Goal: Task Accomplishment & Management: Complete application form

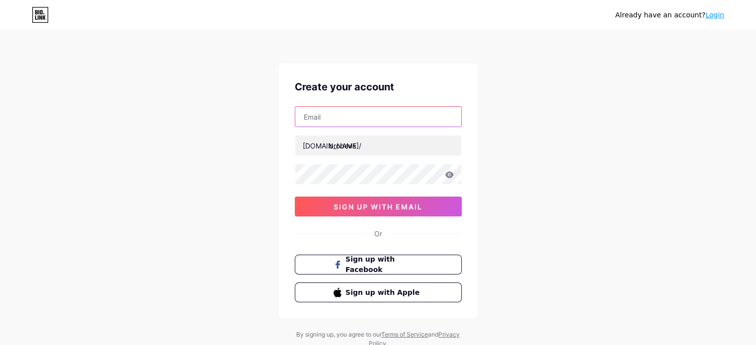
click at [357, 115] on input "text" at bounding box center [378, 117] width 166 height 20
type input "[EMAIL_ADDRESS][DOMAIN_NAME]"
click at [393, 119] on input "[EMAIL_ADDRESS][DOMAIN_NAME]" at bounding box center [378, 117] width 166 height 20
click at [384, 186] on div "[EMAIL_ADDRESS][DOMAIN_NAME] [DOMAIN_NAME]/ brobevs 03AFcWeA5JU79qYz349qxHuf_cH…" at bounding box center [378, 161] width 167 height 110
click at [447, 176] on icon at bounding box center [449, 174] width 8 height 6
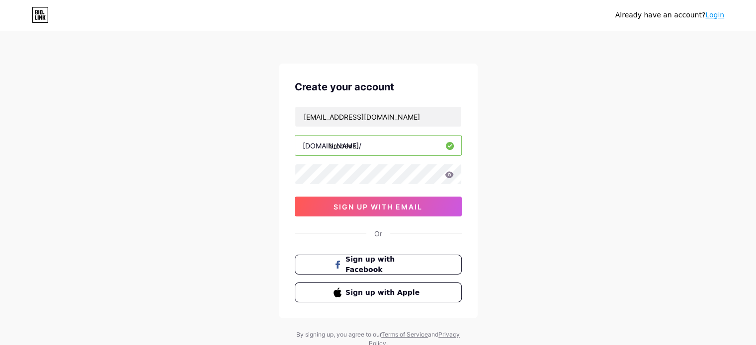
click at [451, 173] on icon at bounding box center [449, 174] width 8 height 6
click at [372, 204] on span "sign up with email" at bounding box center [377, 207] width 89 height 8
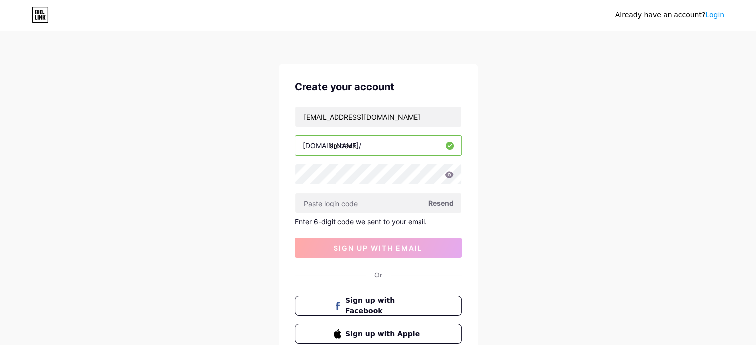
click at [441, 202] on span "Resend" at bounding box center [440, 203] width 25 height 10
click at [385, 114] on input "[EMAIL_ADDRESS][DOMAIN_NAME]" at bounding box center [378, 117] width 166 height 20
click at [385, 138] on input "brobevs" at bounding box center [378, 146] width 166 height 20
click at [211, 241] on div "Already have an account? Login Create your account [EMAIL_ADDRESS][DOMAIN_NAME]…" at bounding box center [378, 210] width 756 height 421
click at [344, 205] on input "text" at bounding box center [378, 203] width 166 height 20
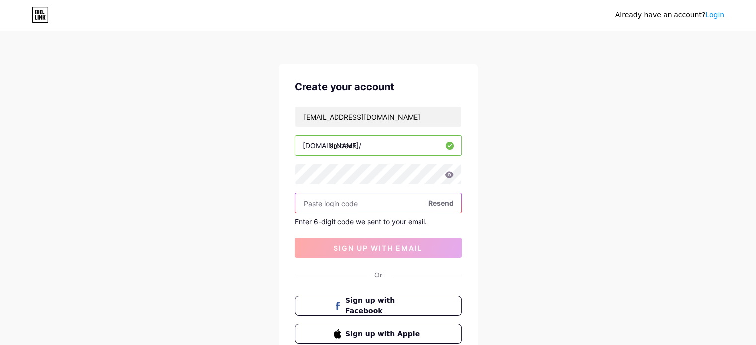
click at [366, 199] on input "text" at bounding box center [378, 203] width 166 height 20
paste input "213607"
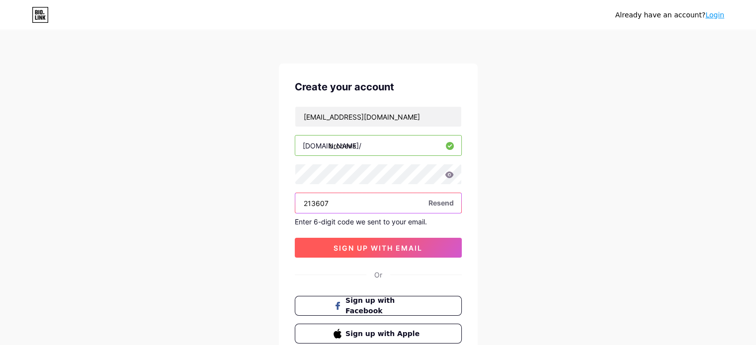
type input "213607"
click at [396, 250] on span "sign up with email" at bounding box center [377, 248] width 89 height 8
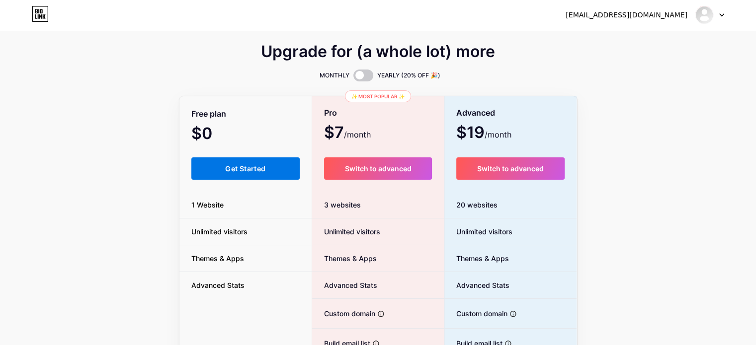
click at [254, 166] on span "Get Started" at bounding box center [245, 168] width 40 height 8
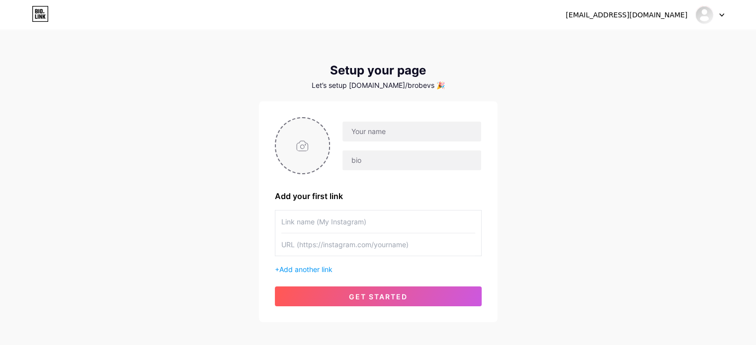
click at [300, 145] on input "file" at bounding box center [303, 145] width 54 height 55
click at [308, 149] on input "file" at bounding box center [303, 145] width 54 height 55
type input "C:\fakepath\bro code logo vertical yellow.png"
drag, startPoint x: 390, startPoint y: 130, endPoint x: 403, endPoint y: 130, distance: 13.4
click at [392, 130] on input "text" at bounding box center [411, 132] width 138 height 20
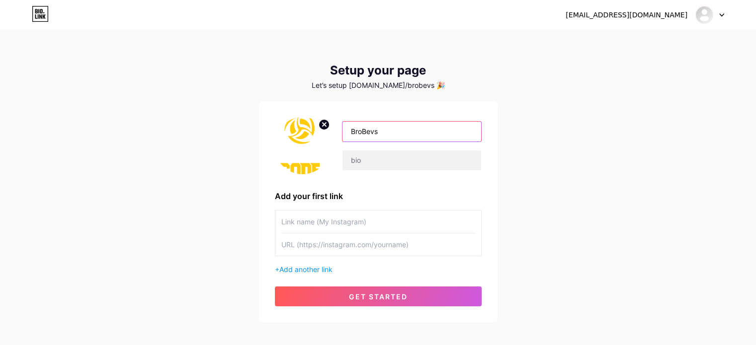
type input "BroBevs"
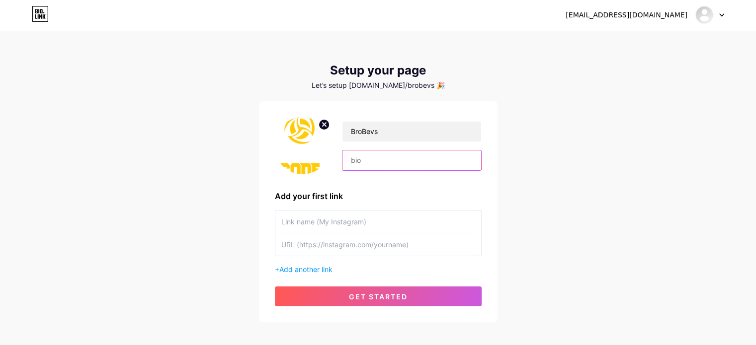
click at [394, 159] on input "text" at bounding box center [411, 161] width 138 height 20
paste input "Making every moment a #Broment. Follow for epic “broments” & exclusive content.…"
click at [420, 162] on input "Making every moment a #Broment. Follow for epic “broments” & exclusive content.…" at bounding box center [411, 161] width 138 height 20
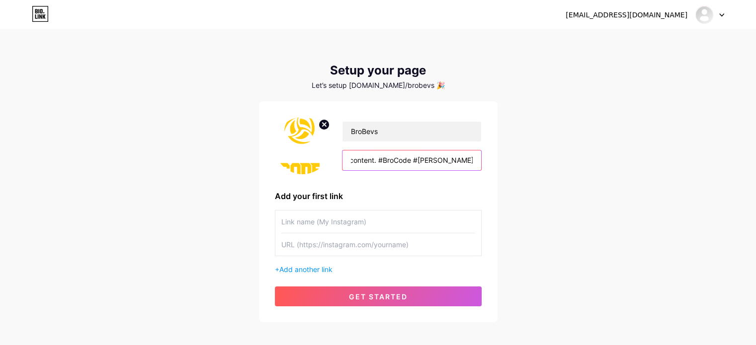
type input "Making every moment a #Broment. Follow for epic “broments” & exclusive content.…"
click at [318, 220] on input "text" at bounding box center [378, 222] width 194 height 22
click at [339, 247] on input "text" at bounding box center [378, 245] width 194 height 22
paste input "[URL][DOMAIN_NAME]"
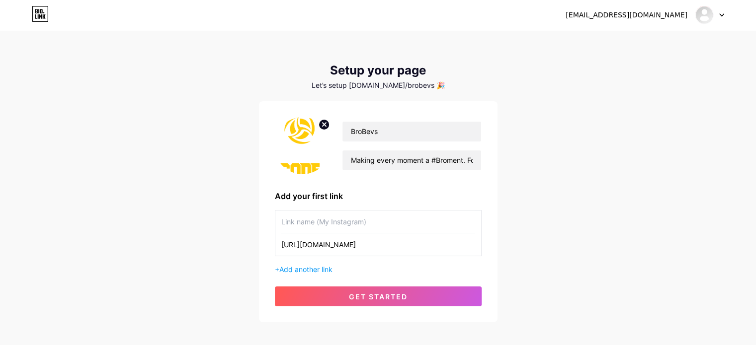
type input "[URL][DOMAIN_NAME]"
click at [336, 220] on input "text" at bounding box center [378, 222] width 194 height 22
type input "BroBevs"
click at [295, 276] on div "BroBevs Making every moment a #Broment. Follow for epic “broments” & exclusive …" at bounding box center [378, 211] width 207 height 189
click at [298, 270] on span "Add another link" at bounding box center [305, 269] width 53 height 8
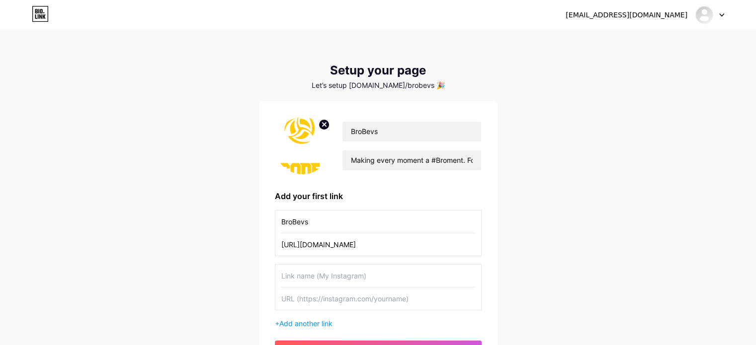
click at [308, 279] on input "text" at bounding box center [378, 276] width 194 height 22
type input "YouTube"
click at [317, 299] on input "text" at bounding box center [378, 299] width 194 height 22
paste input "[URL][DOMAIN_NAME]"
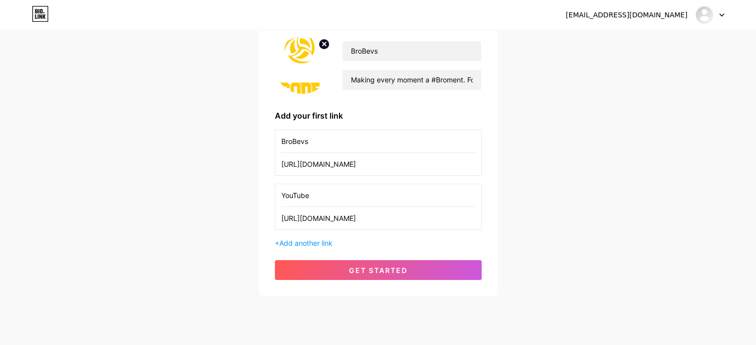
scroll to position [88, 0]
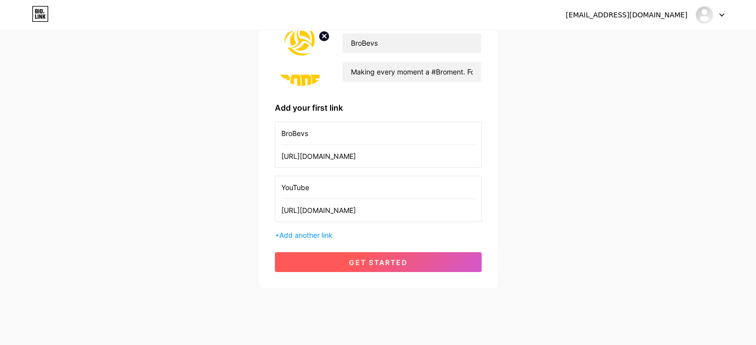
type input "[URL][DOMAIN_NAME]"
click at [365, 259] on span "get started" at bounding box center [378, 262] width 59 height 8
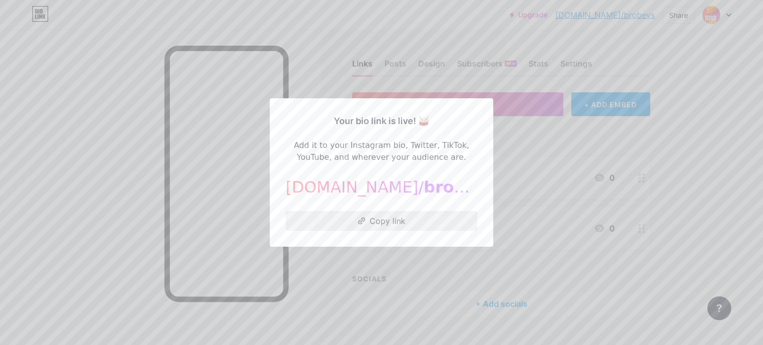
click at [378, 225] on button "Copy link" at bounding box center [382, 221] width 192 height 20
